Goal: Use online tool/utility: Utilize a website feature to perform a specific function

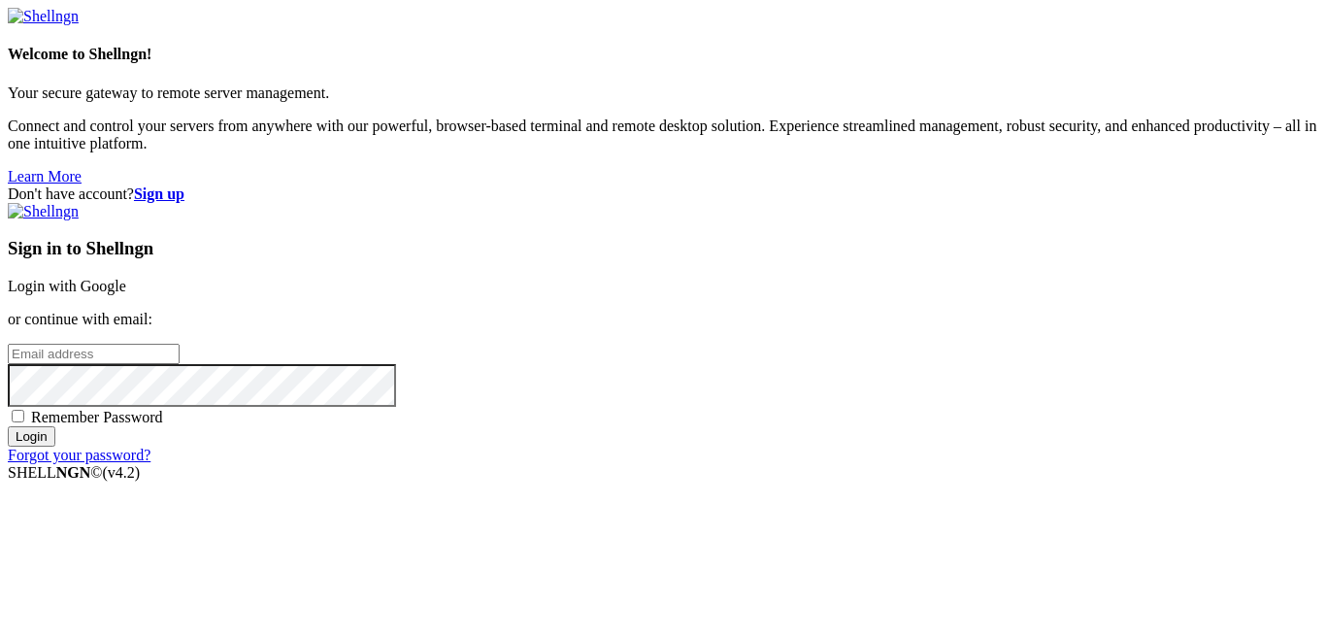
type input "master_xhegpwuhqh"
click at [126, 278] on link "Login with Google" at bounding box center [67, 286] width 118 height 17
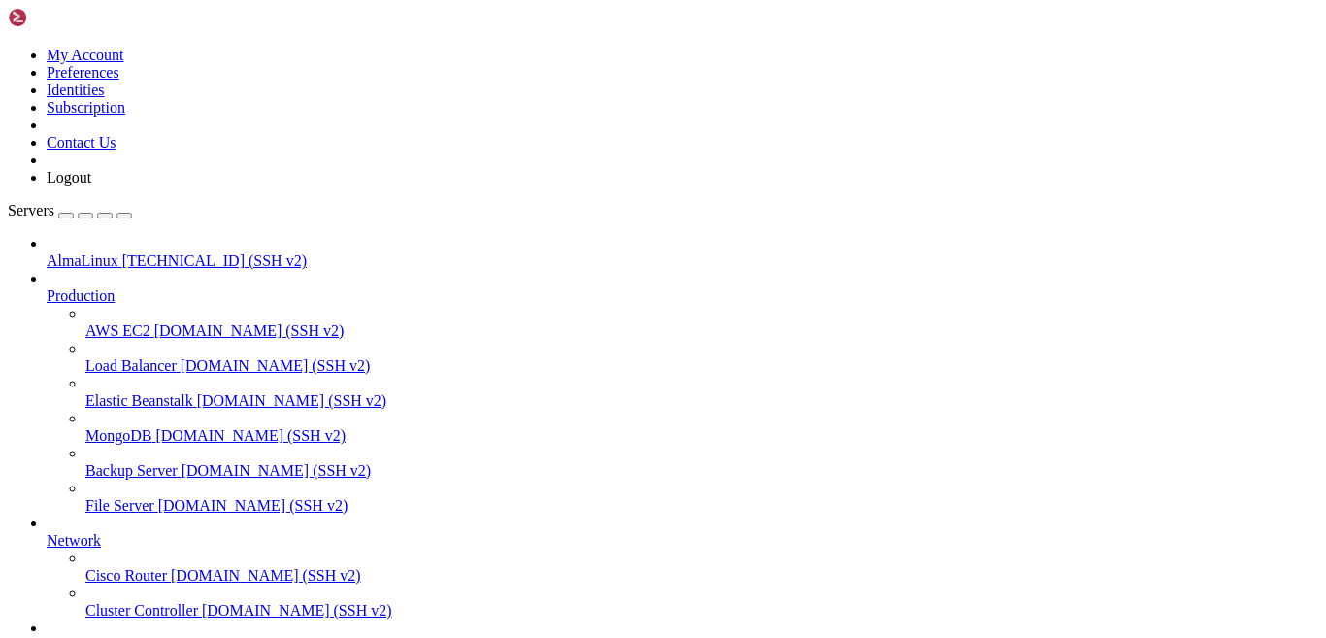
click at [118, 252] on span "AlmaLinux" at bounding box center [83, 260] width 72 height 17
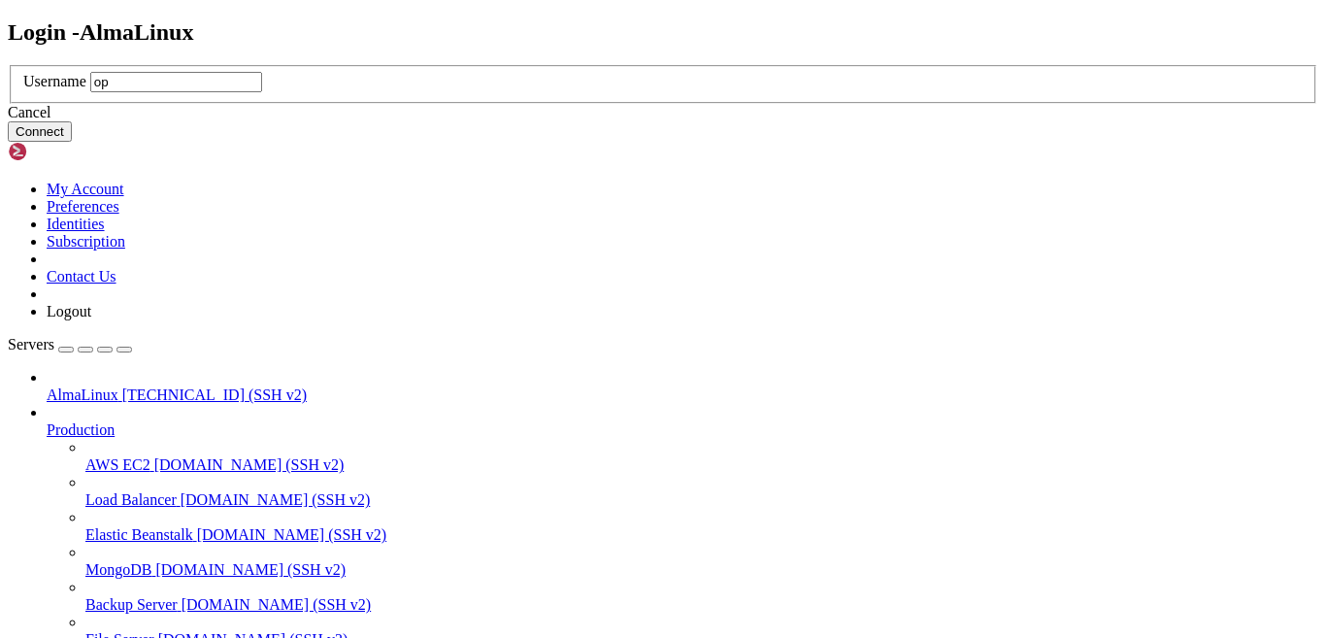
type input "opc"
click button "Connect" at bounding box center [40, 131] width 64 height 20
